Goal: Transaction & Acquisition: Obtain resource

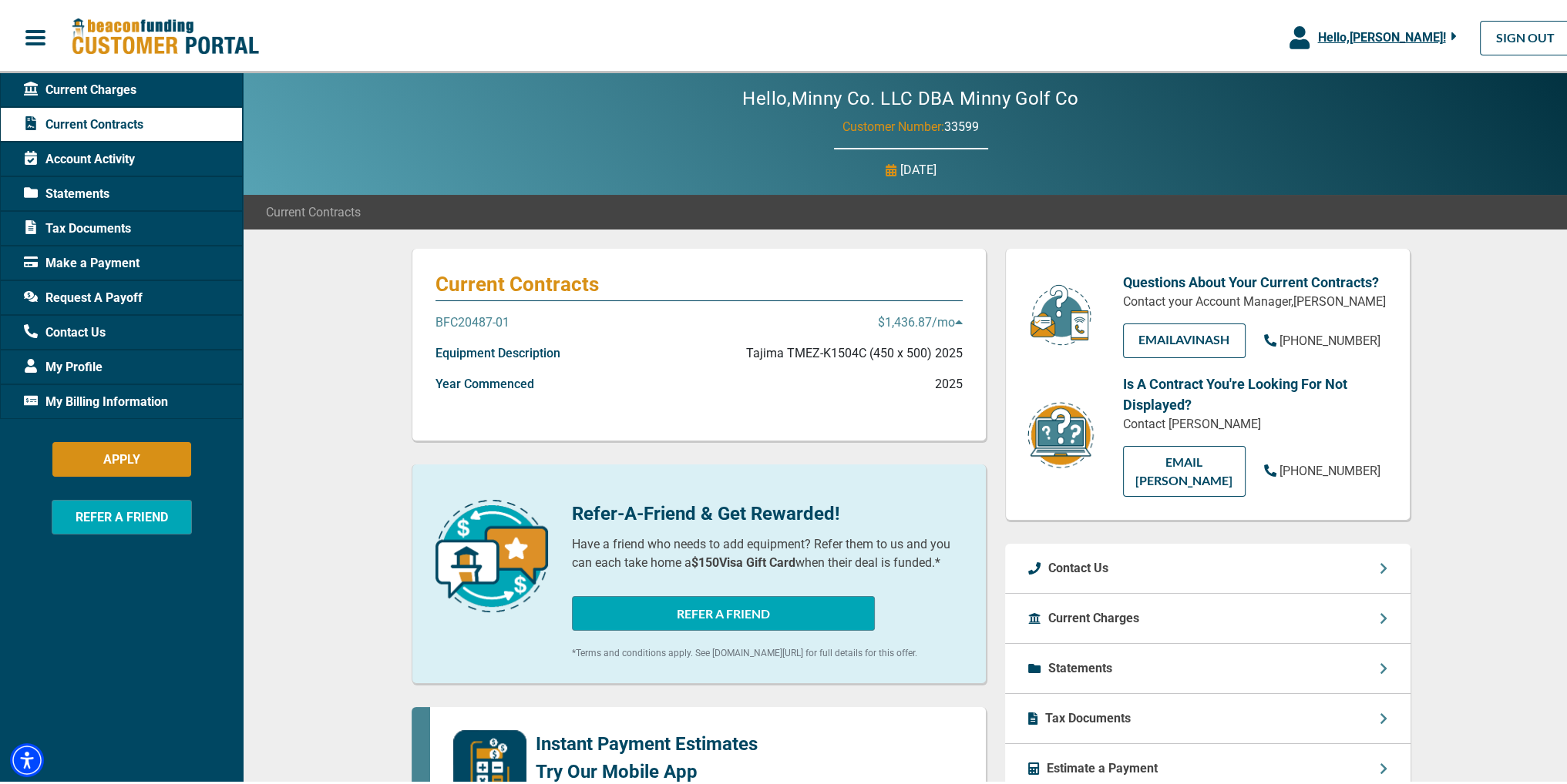
scroll to position [77, 0]
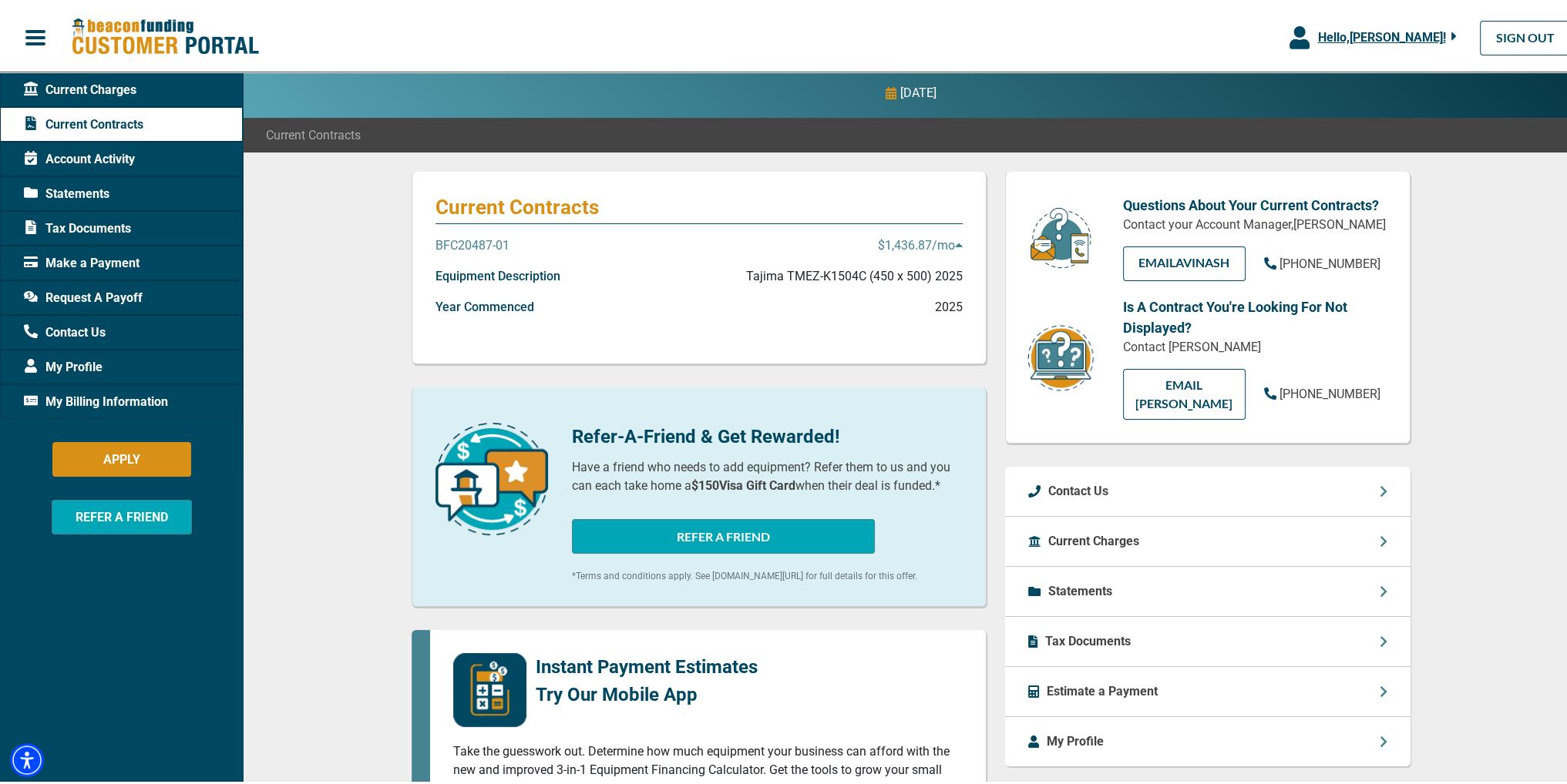
click at [1147, 638] on div "Tax Documents" at bounding box center [1207, 639] width 405 height 50
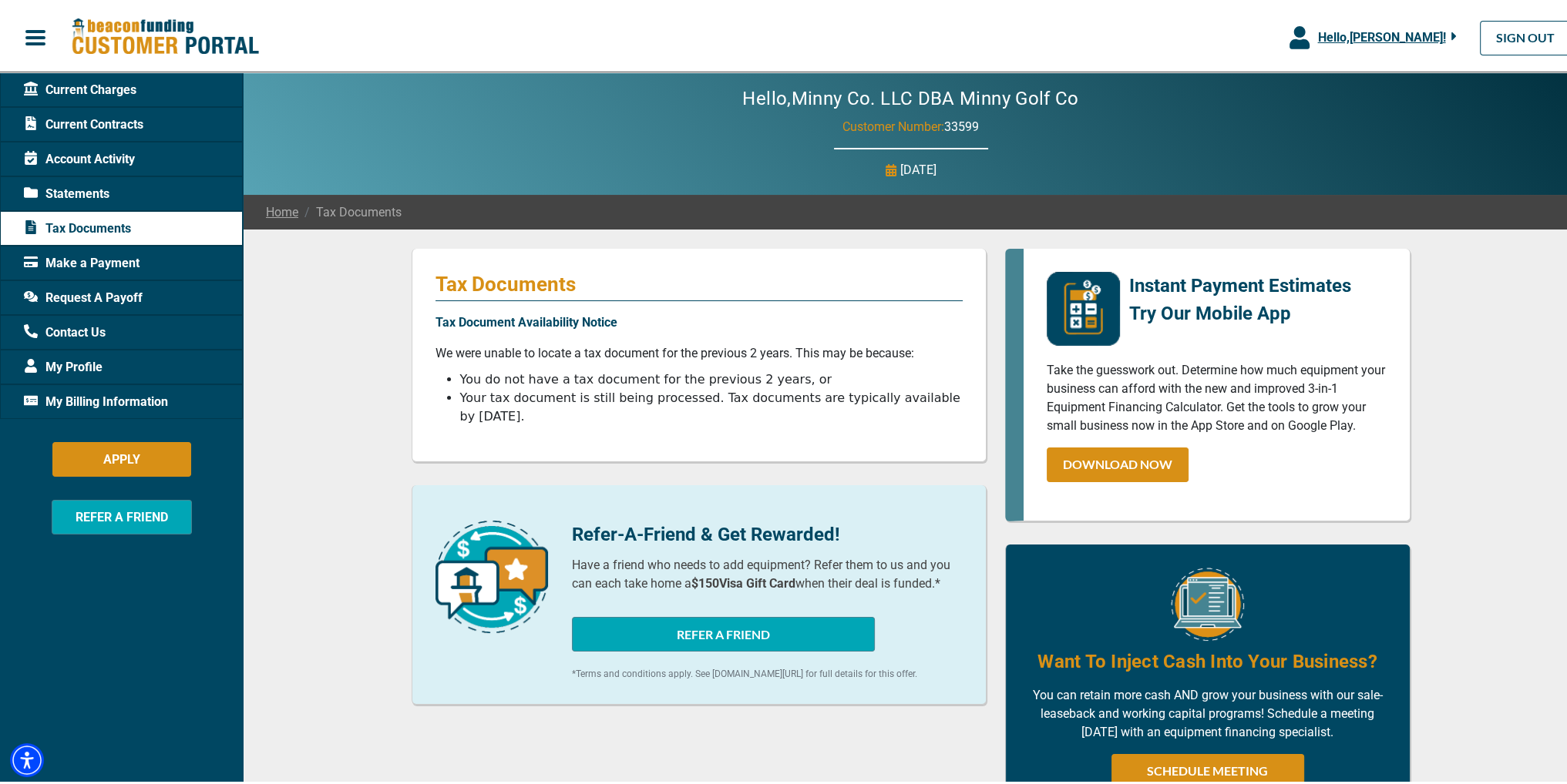
click at [123, 287] on span "Request A Payoff" at bounding box center [83, 295] width 119 height 19
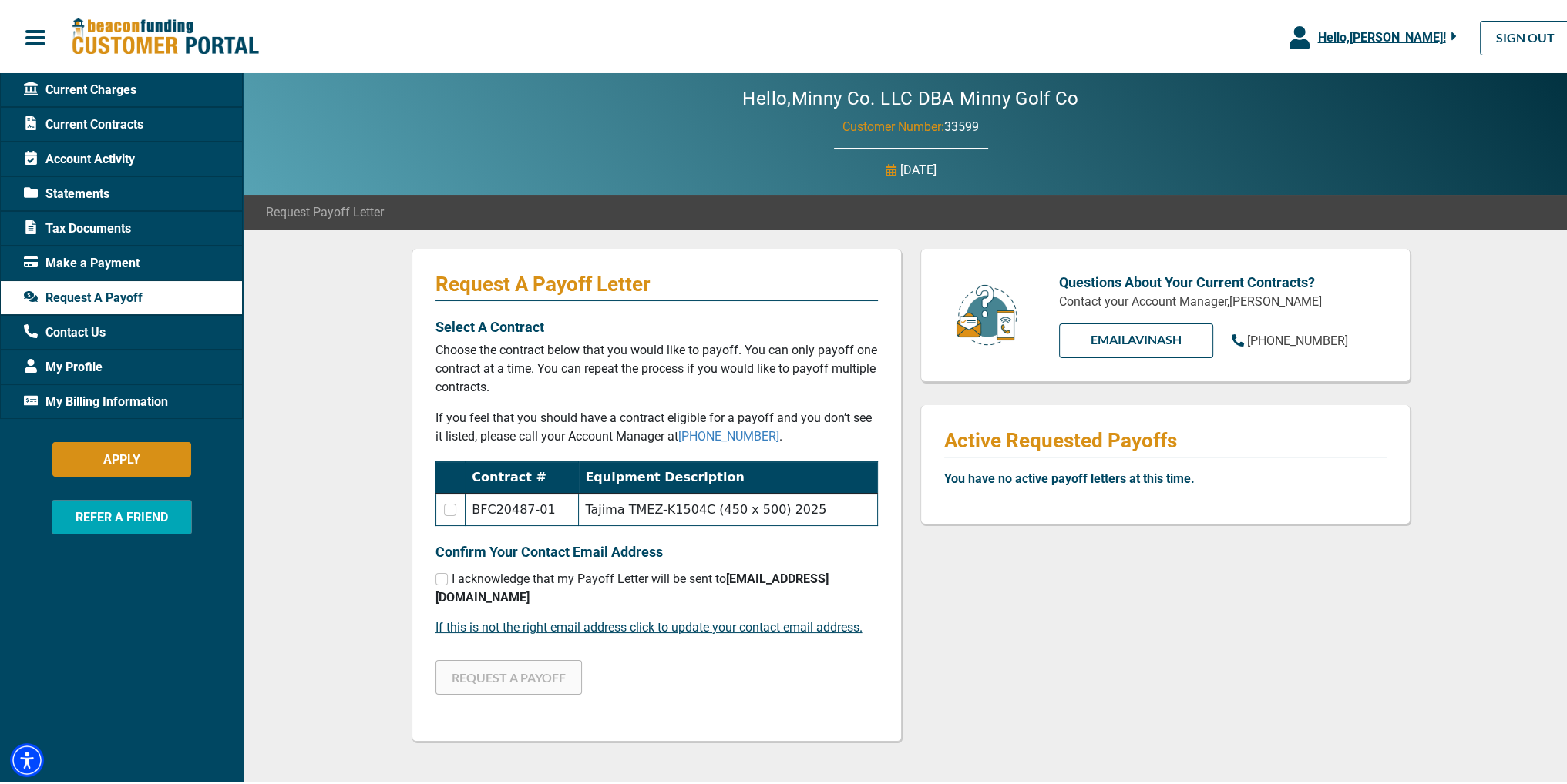
click at [154, 400] on span "My Billing Information" at bounding box center [96, 399] width 144 height 19
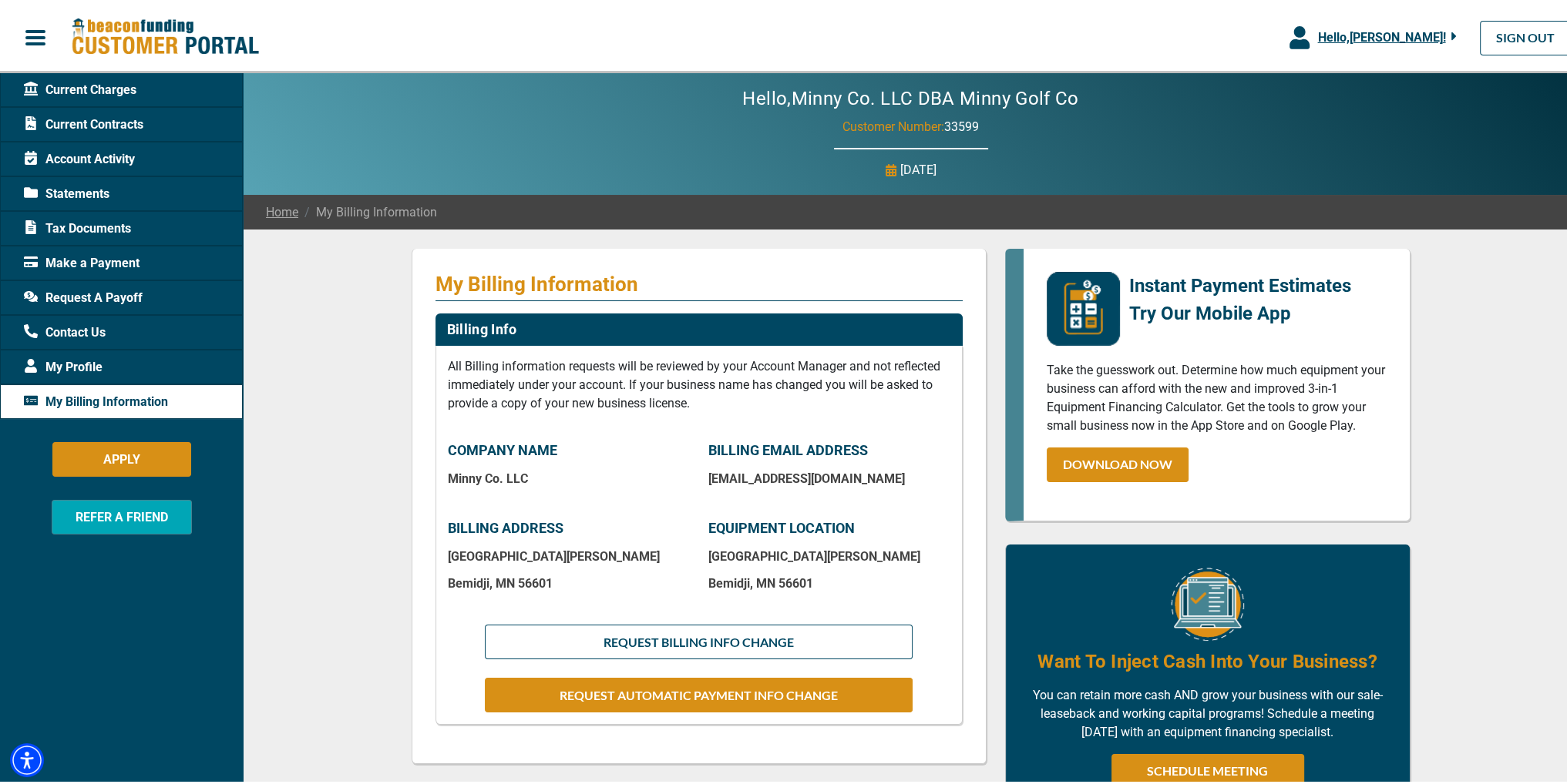
click at [96, 361] on span "My Profile" at bounding box center [63, 364] width 79 height 19
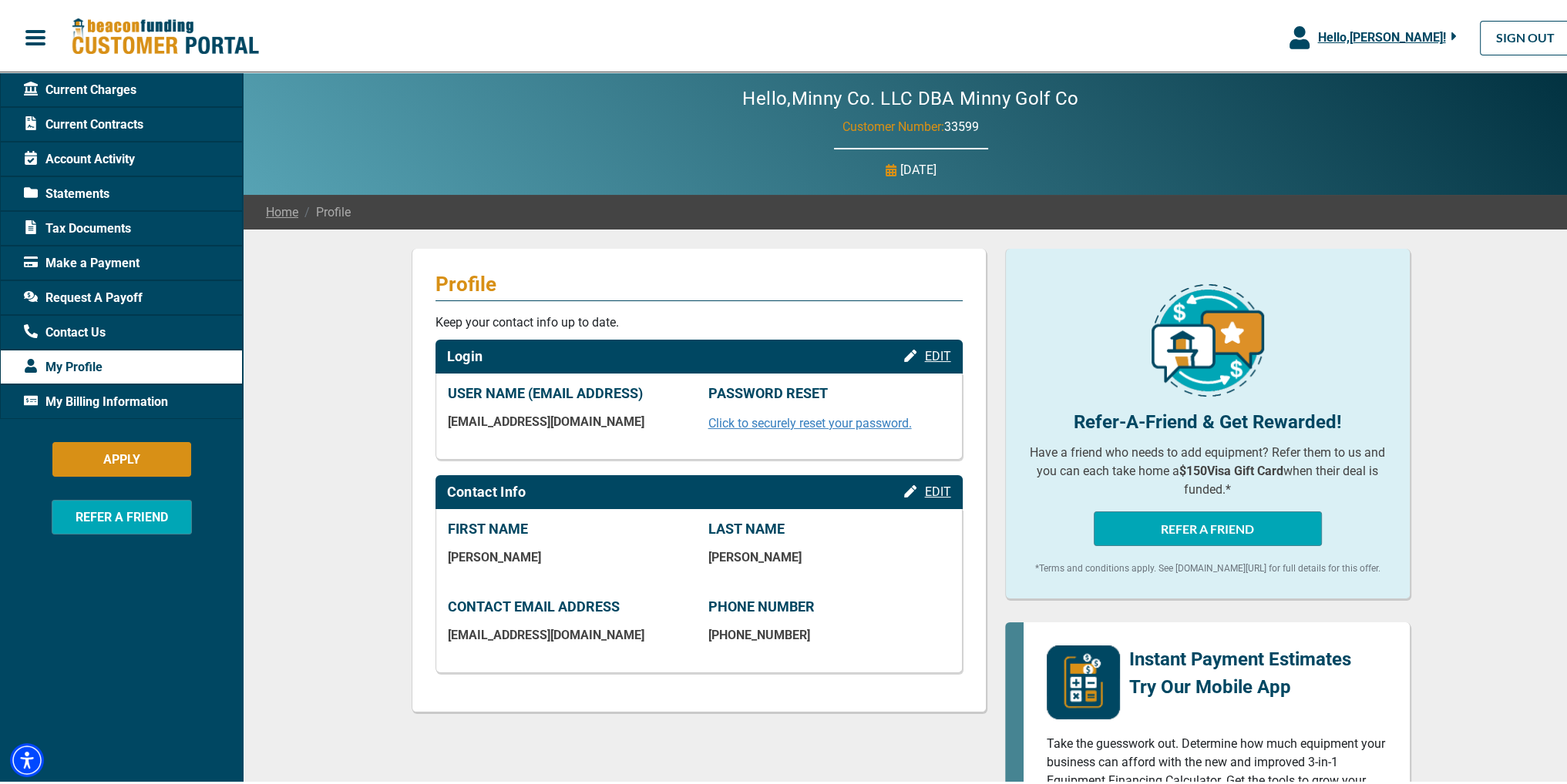
click at [93, 190] on span "Statements" at bounding box center [66, 190] width 86 height 19
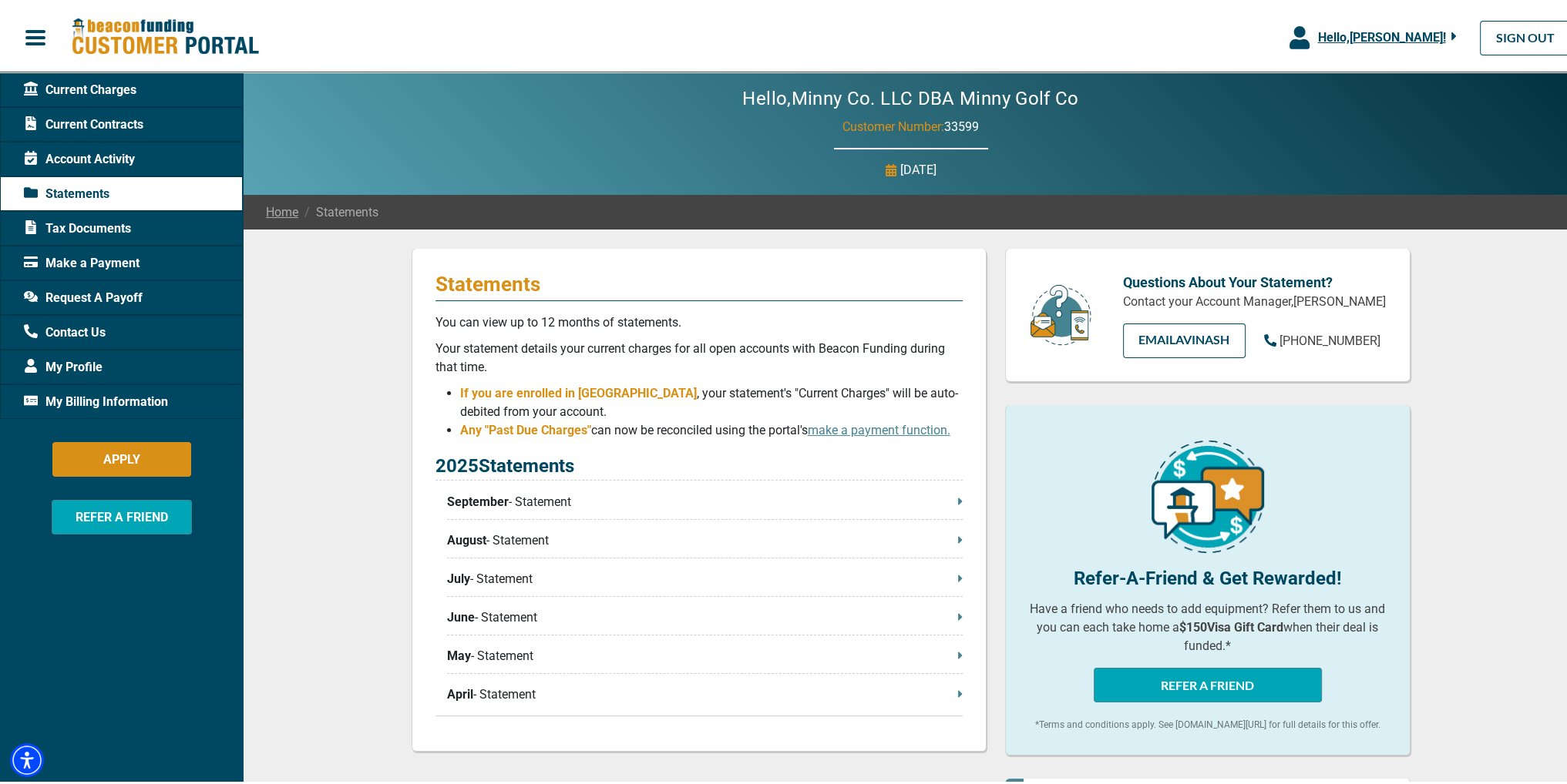
click at [958, 499] on div "Statements You can view up to 12 months of statements. Your statement details y…" at bounding box center [698, 497] width 575 height 503
click at [958, 503] on icon at bounding box center [960, 499] width 4 height 12
click at [104, 290] on span "Request A Payoff" at bounding box center [83, 295] width 119 height 19
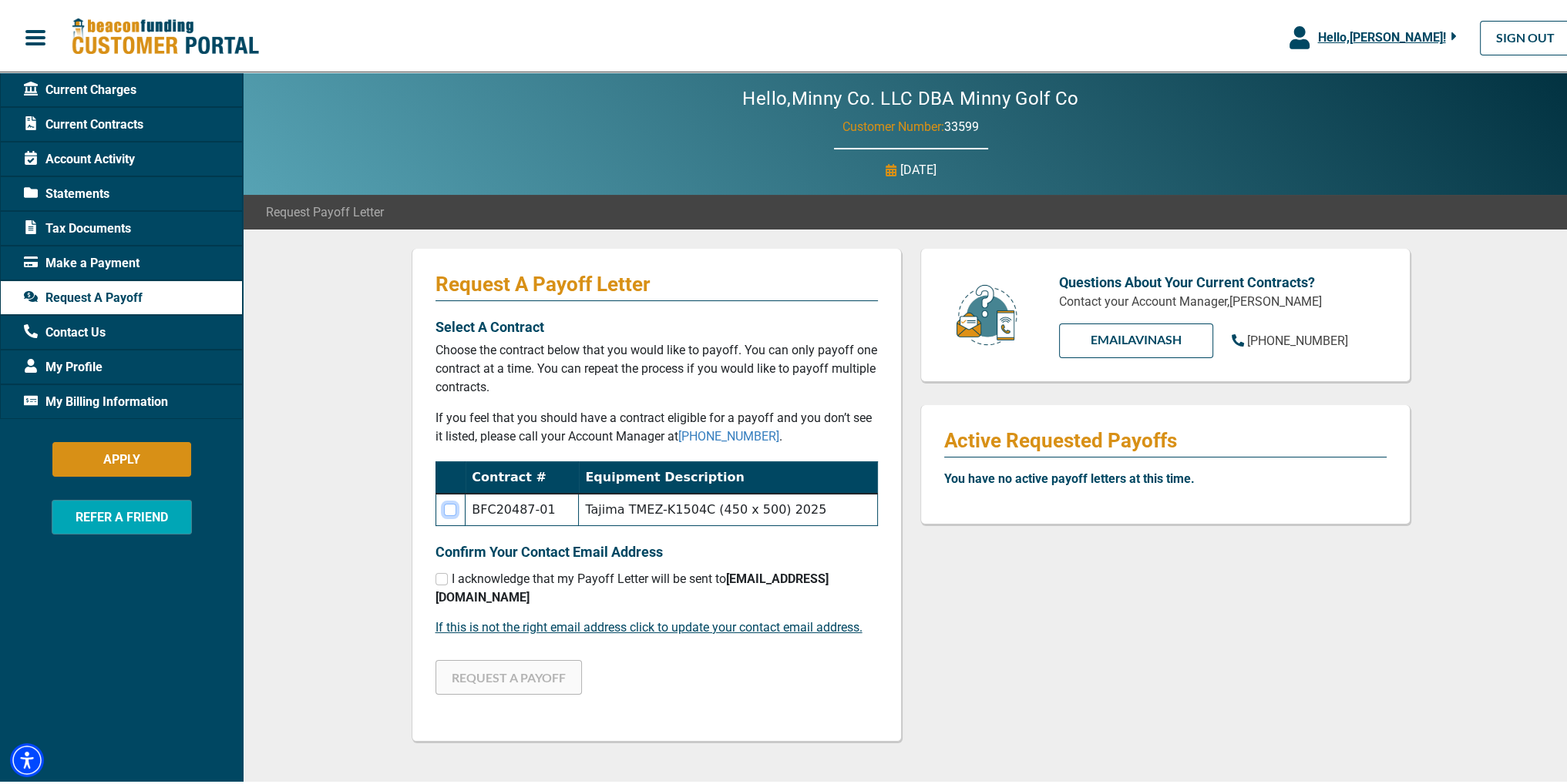
click at [448, 506] on input "checkbox" at bounding box center [450, 507] width 12 height 12
checkbox input "true"
click at [435, 577] on input "checkbox" at bounding box center [441, 577] width 12 height 12
checkbox input "true"
click at [540, 660] on button "REQUEST A PAYOFF" at bounding box center [508, 674] width 146 height 35
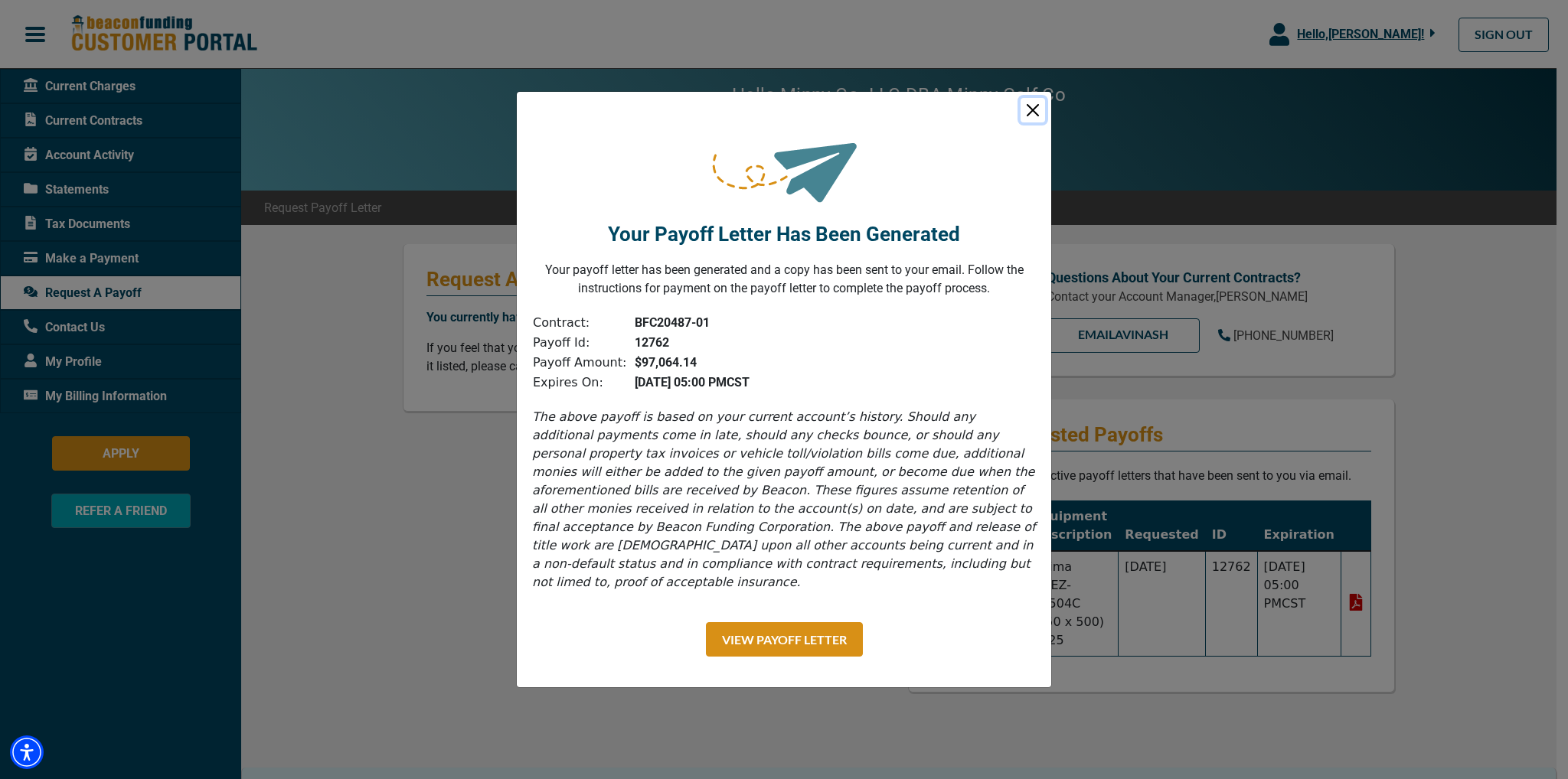
click at [1033, 119] on button "Close" at bounding box center [1033, 110] width 25 height 25
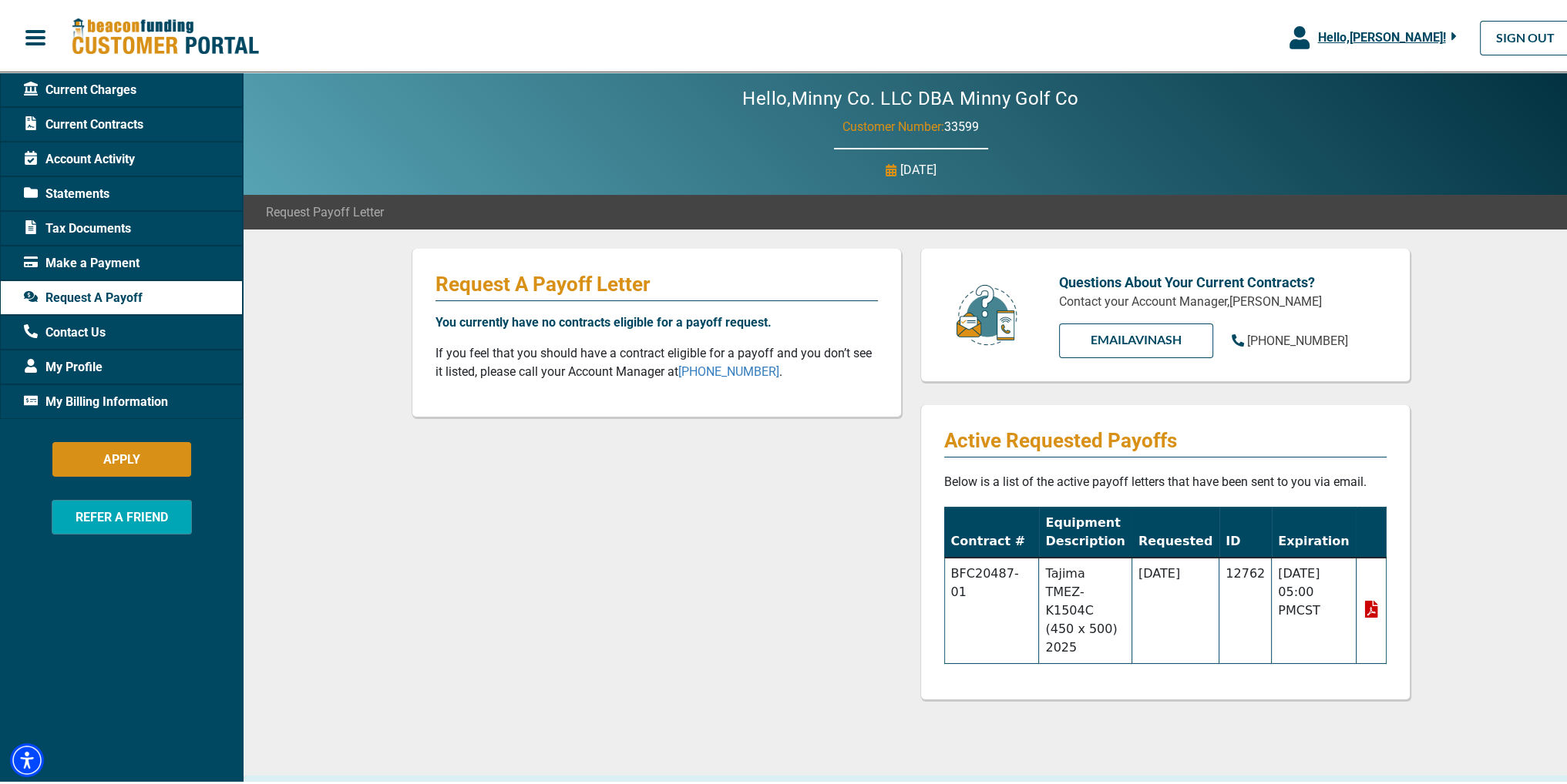
click at [1366, 598] on icon at bounding box center [1370, 606] width 13 height 17
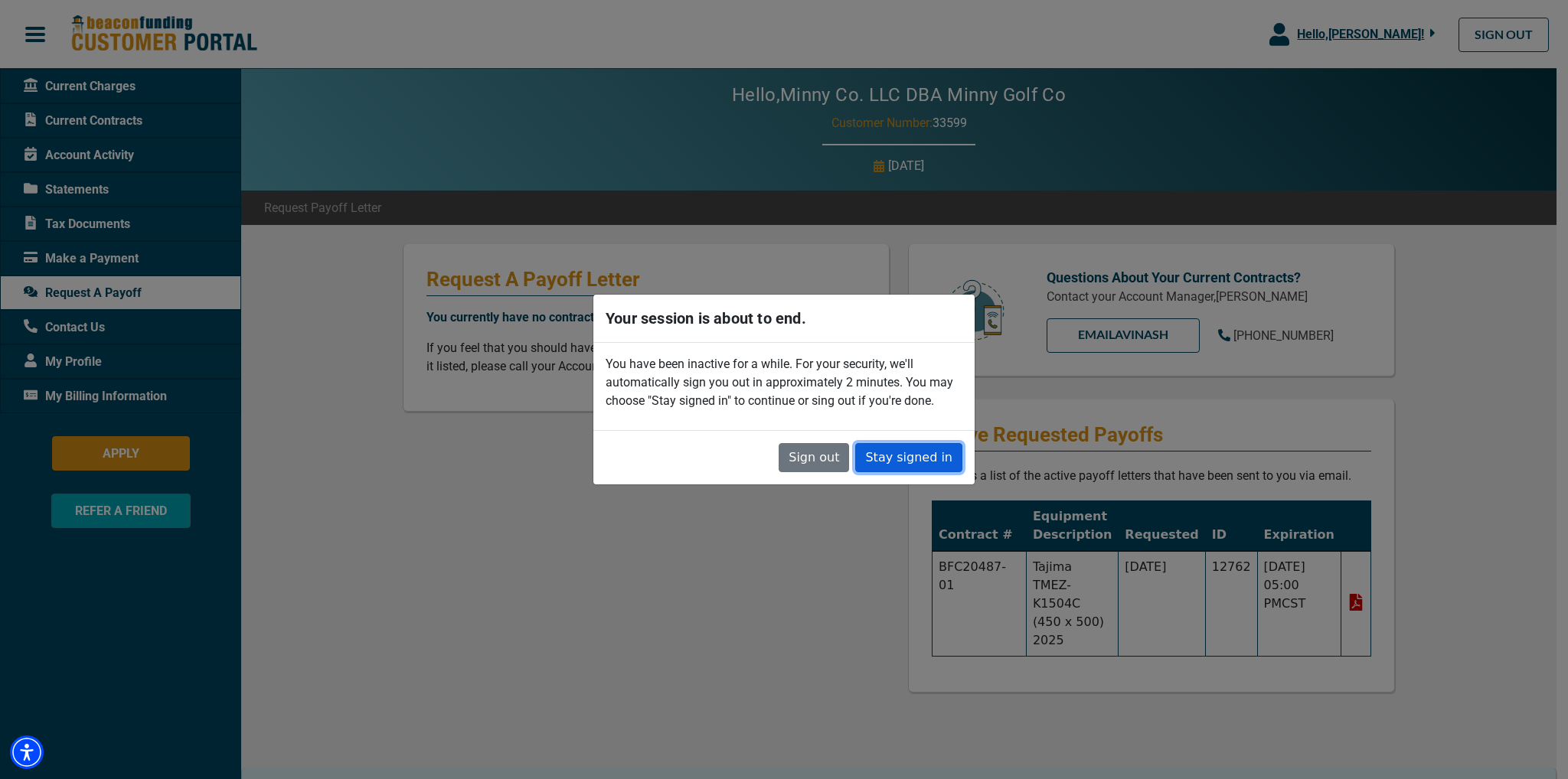
click at [894, 456] on button "Stay signed in" at bounding box center [909, 458] width 107 height 29
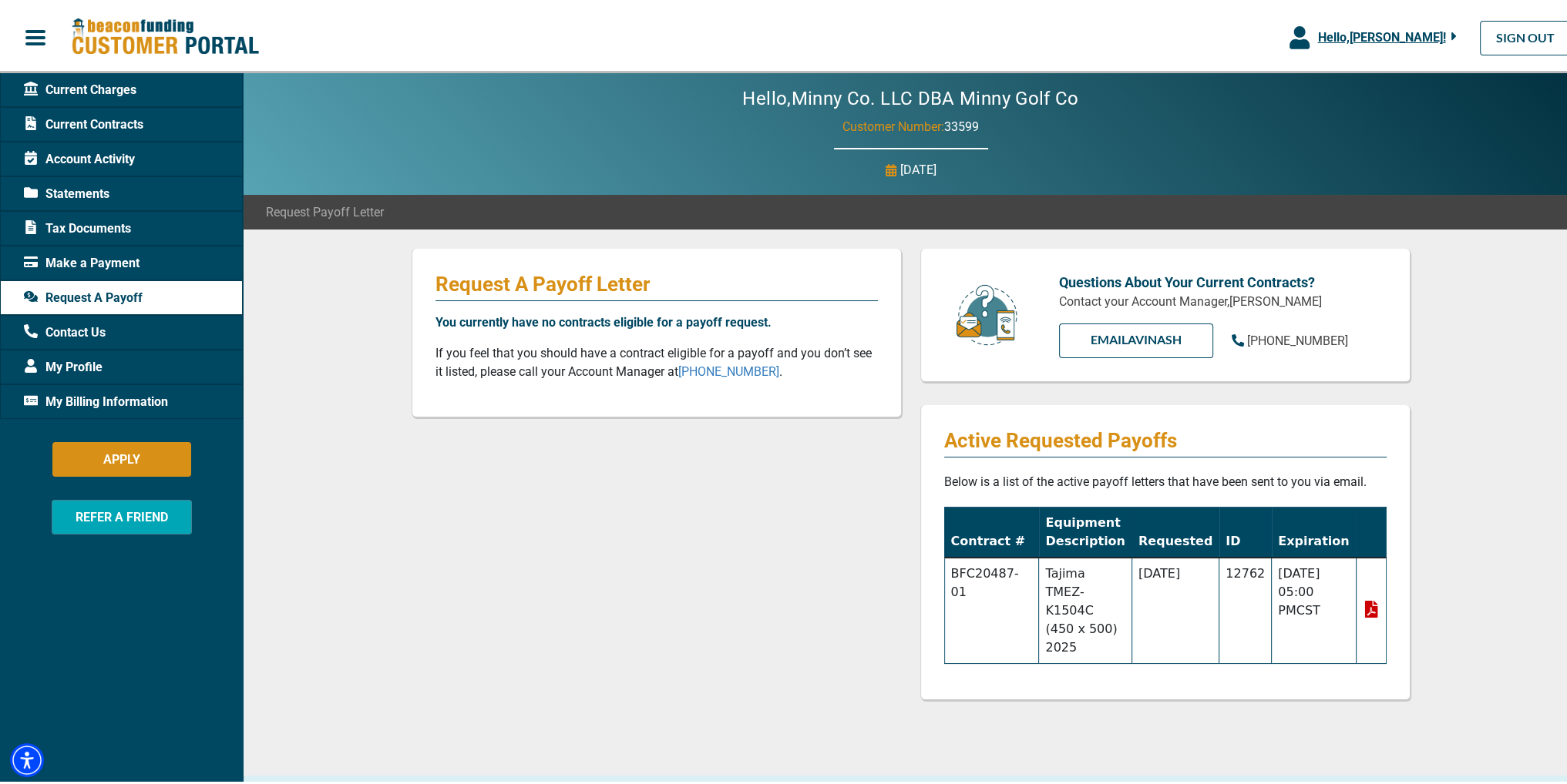
click at [105, 192] on span "Statements" at bounding box center [66, 190] width 86 height 19
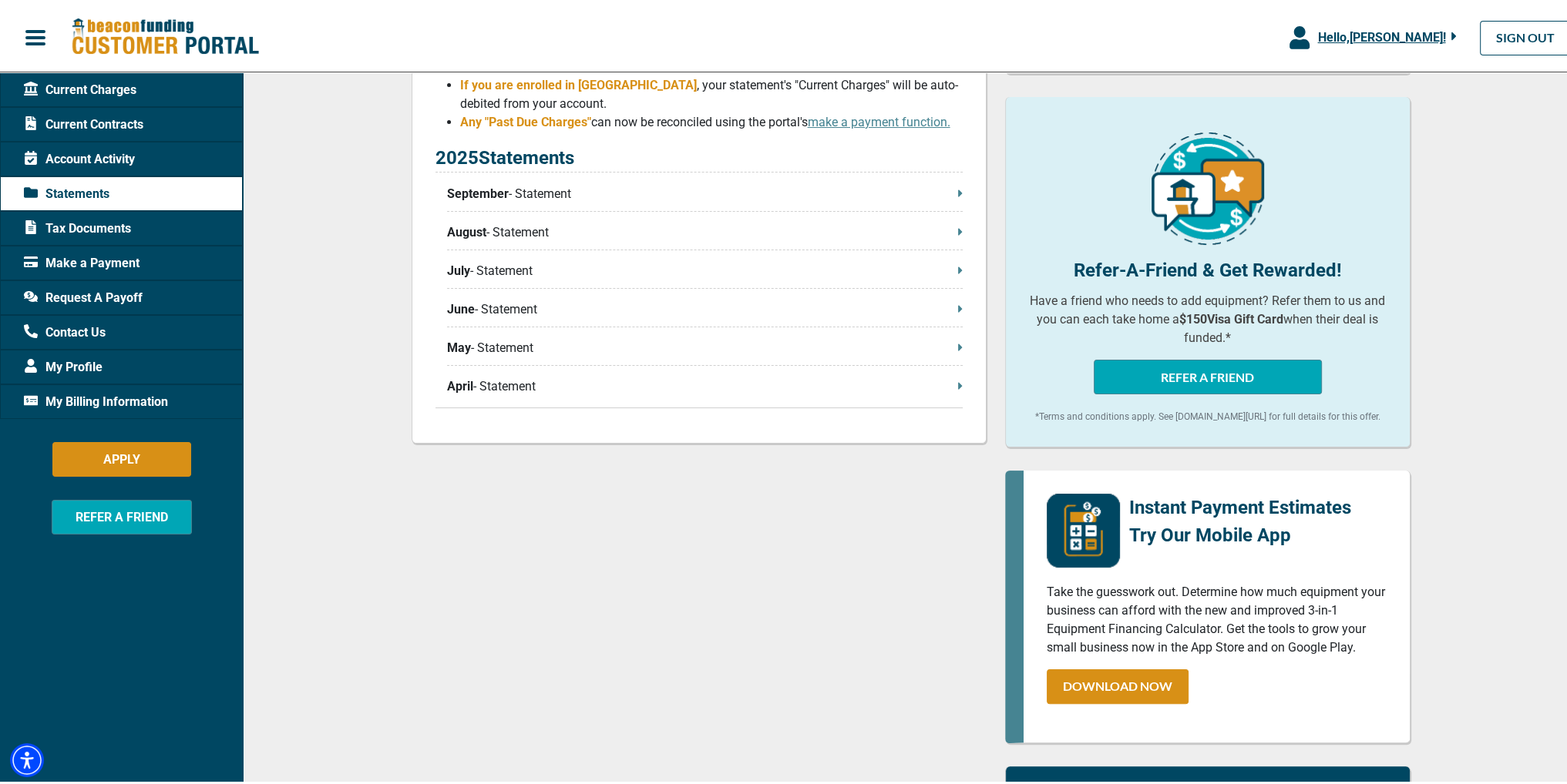
scroll to position [385, 0]
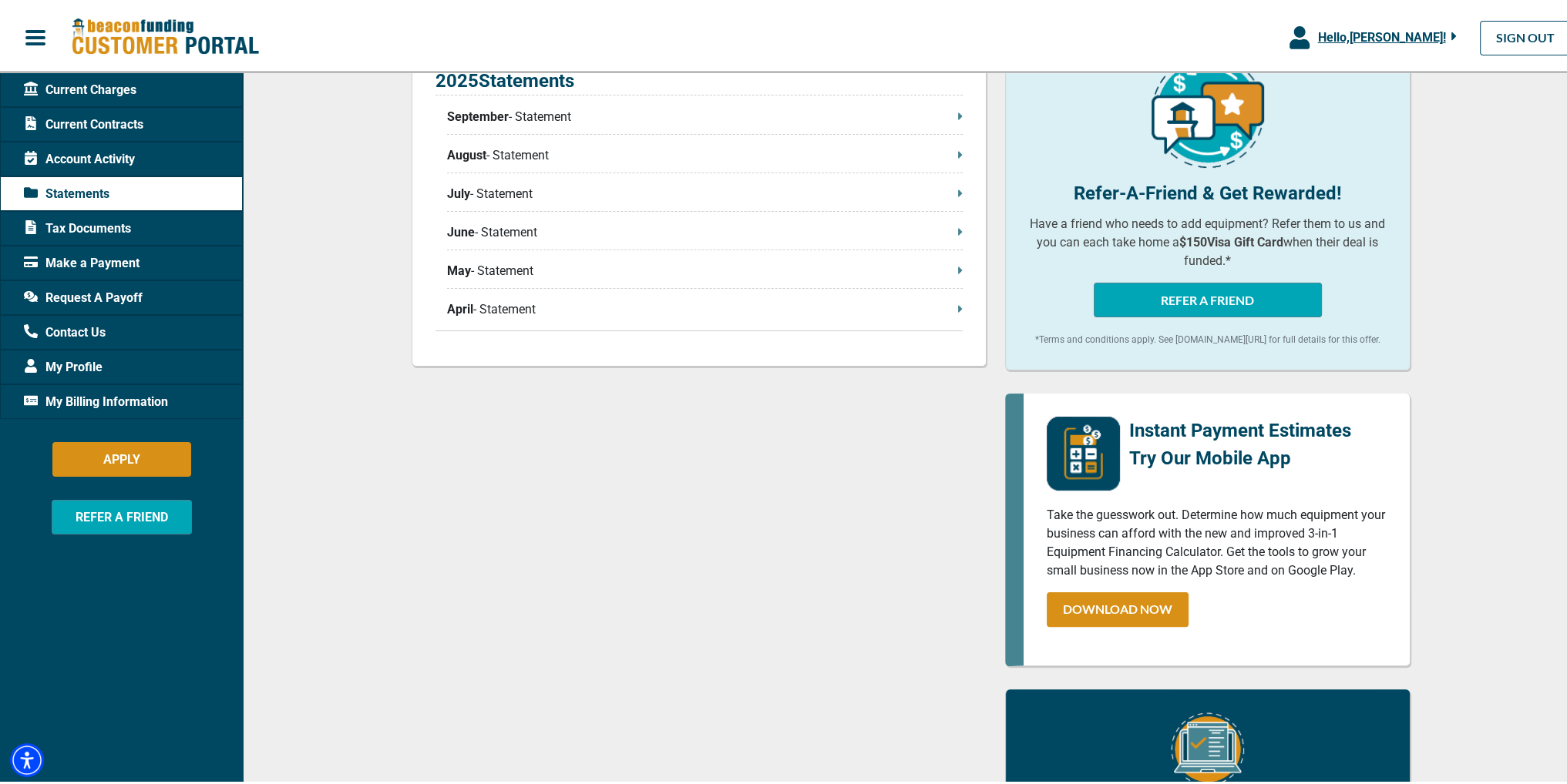
click at [958, 311] on icon at bounding box center [960, 306] width 4 height 12
click at [128, 151] on span "Account Activity" at bounding box center [79, 156] width 111 height 19
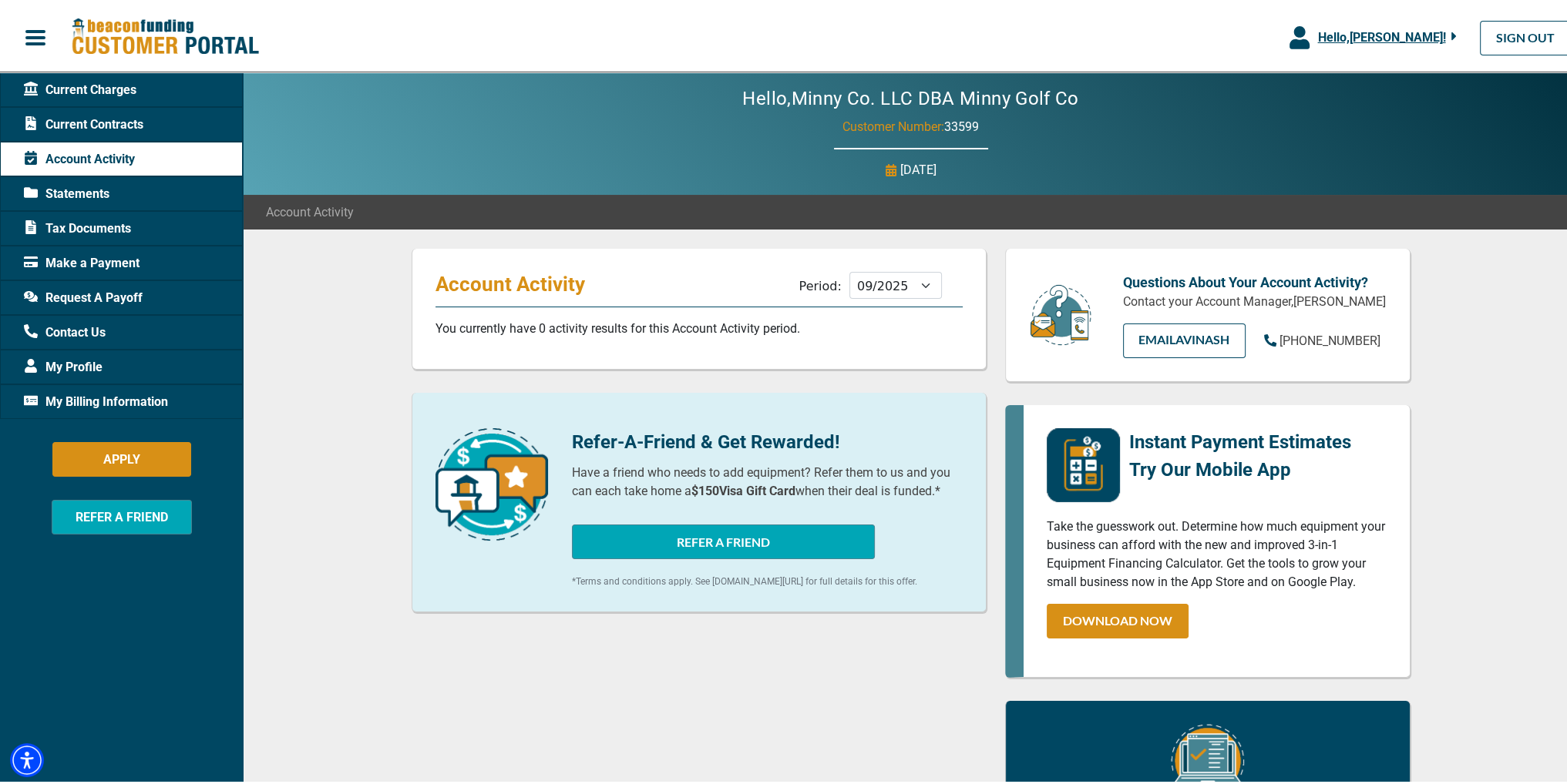
click at [152, 113] on div "Current Contracts" at bounding box center [121, 120] width 243 height 35
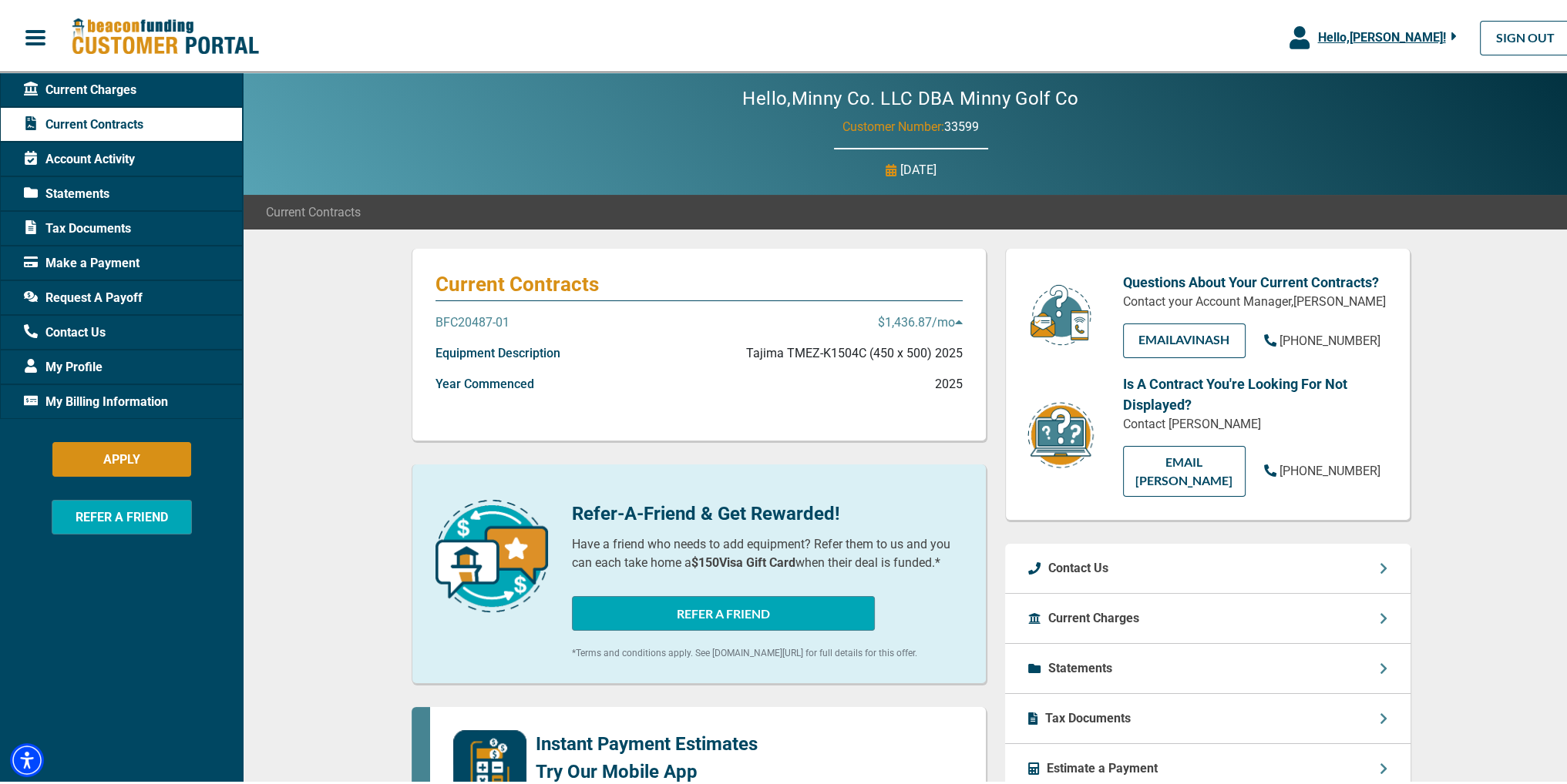
click at [577, 331] on div "BFC20487-01 $1,436.87 /mo" at bounding box center [698, 326] width 527 height 31
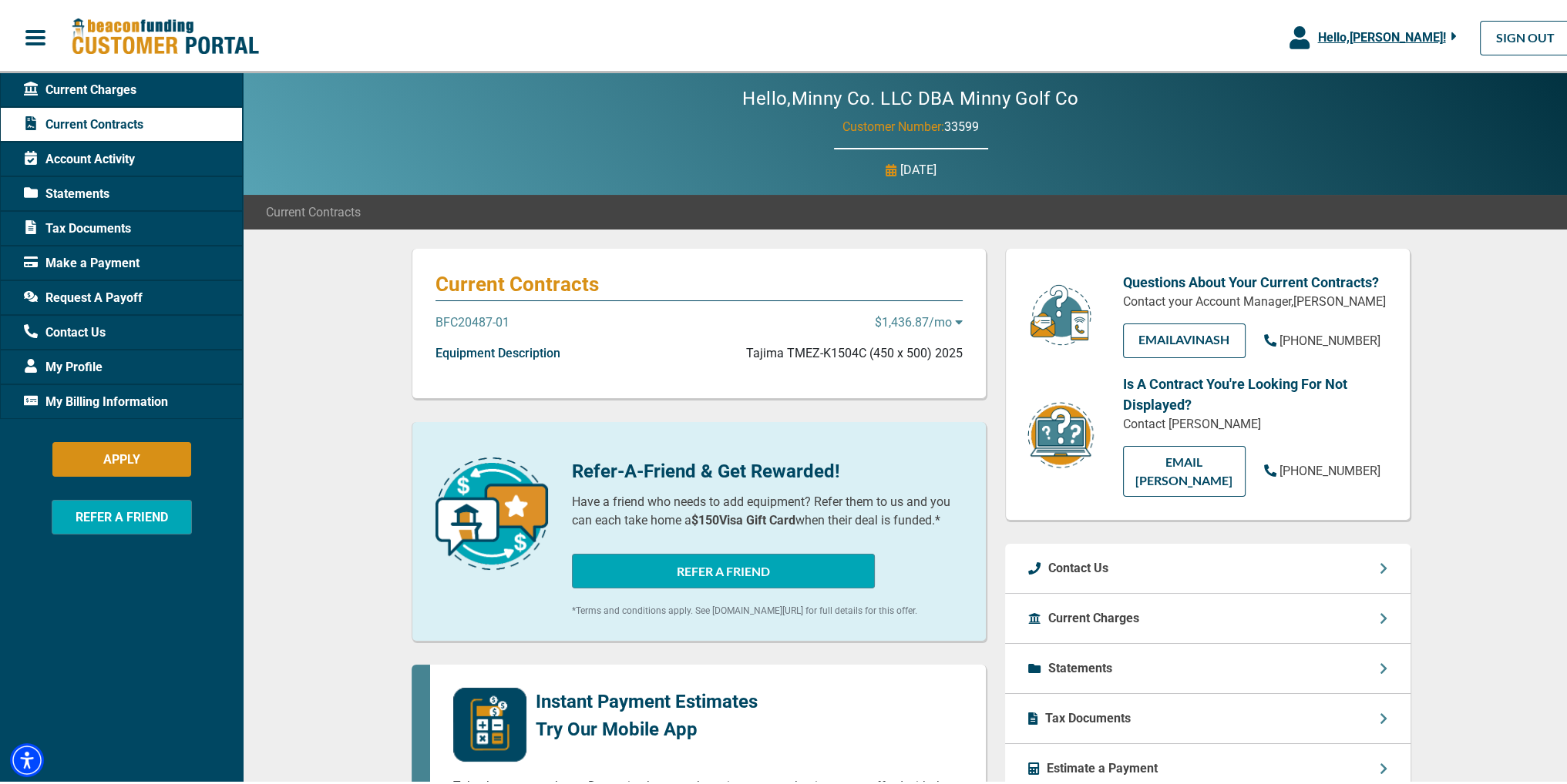
click at [577, 331] on div "BFC20487-01 $1,436.87 /mo" at bounding box center [698, 326] width 527 height 31
